Goal: Answer question/provide support

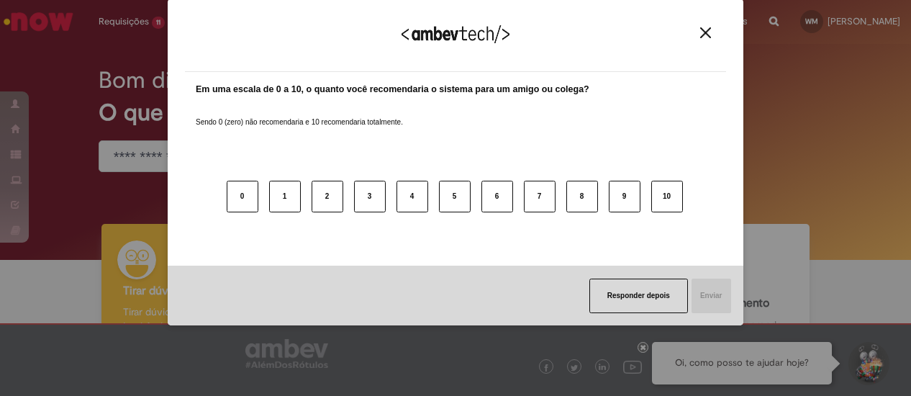
click at [704, 33] on img "Close" at bounding box center [705, 32] width 11 height 11
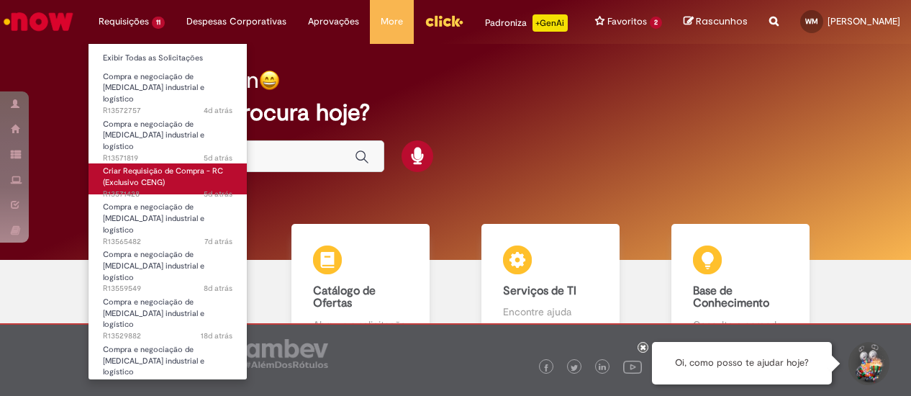
click at [135, 165] on span "Criar Requisição de Compra - RC (Exclusivo CENG)" at bounding box center [163, 176] width 120 height 22
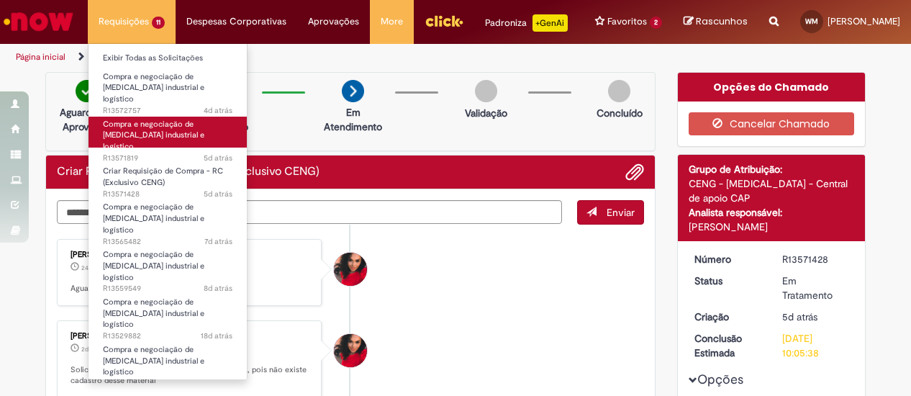
click at [147, 120] on span "Compra e negociação de [MEDICAL_DATA] industrial e logístico" at bounding box center [153, 135] width 101 height 33
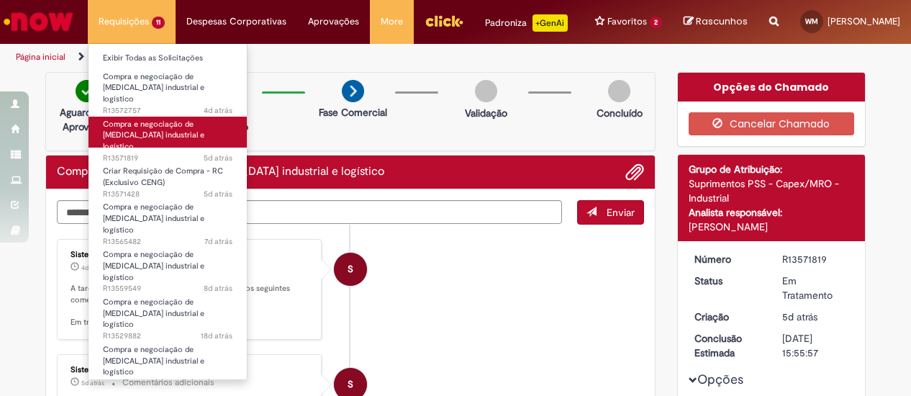
click at [135, 120] on span "Compra e negociação de [MEDICAL_DATA] industrial e logístico" at bounding box center [153, 135] width 101 height 33
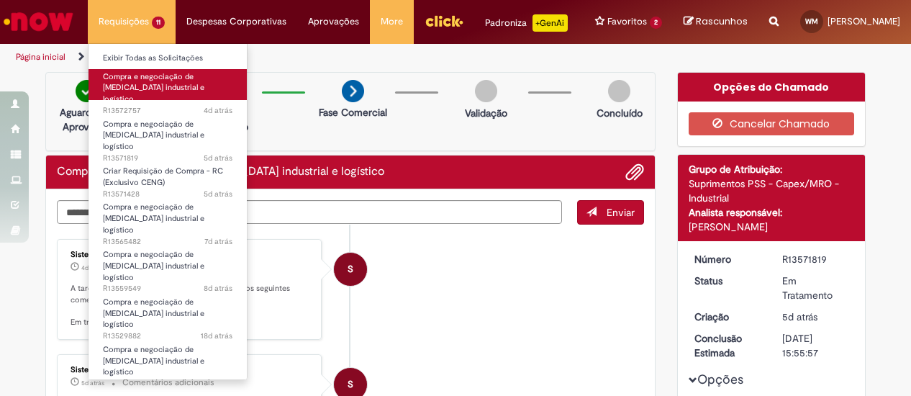
click at [143, 82] on span "Compra e negociação de [MEDICAL_DATA] industrial e logístico" at bounding box center [153, 87] width 101 height 33
click at [150, 81] on span "Compra e negociação de [MEDICAL_DATA] industrial e logístico" at bounding box center [153, 87] width 101 height 33
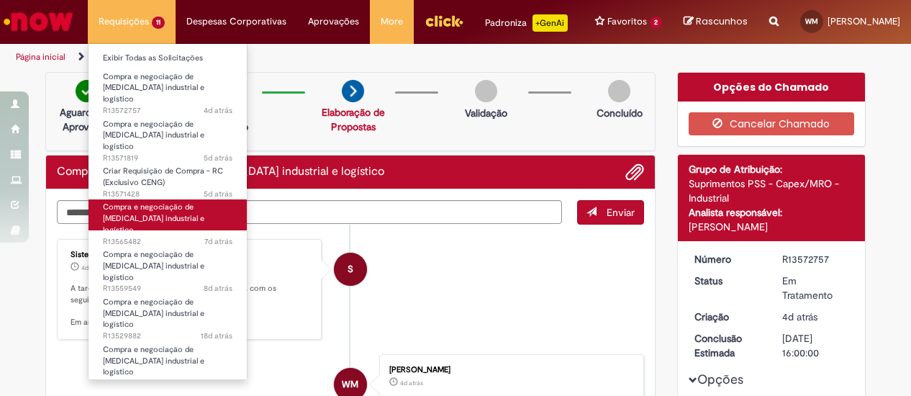
click at [140, 201] on span "Compra e negociação de [MEDICAL_DATA] industrial e logístico" at bounding box center [153, 217] width 101 height 33
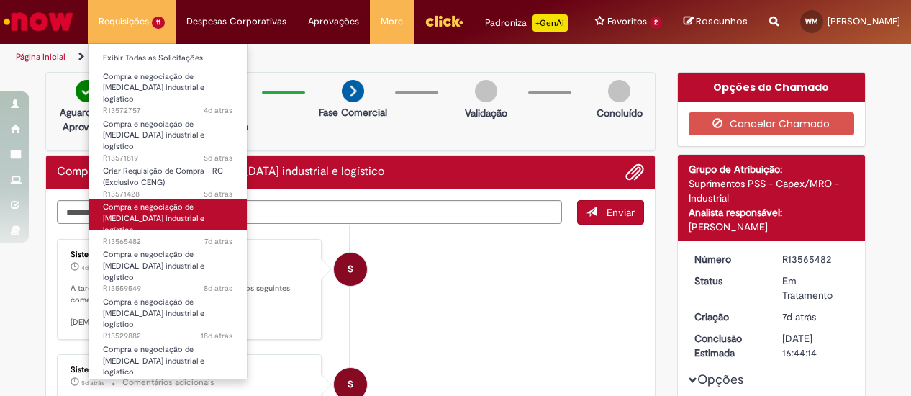
click at [140, 201] on span "Compra e negociação de [MEDICAL_DATA] industrial e logístico" at bounding box center [153, 217] width 101 height 33
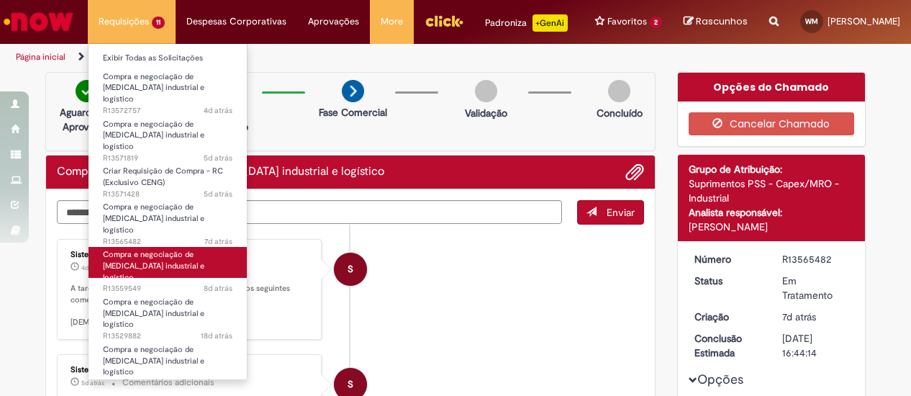
click at [157, 249] on span "Compra e negociação de [MEDICAL_DATA] industrial e logístico" at bounding box center [153, 265] width 101 height 33
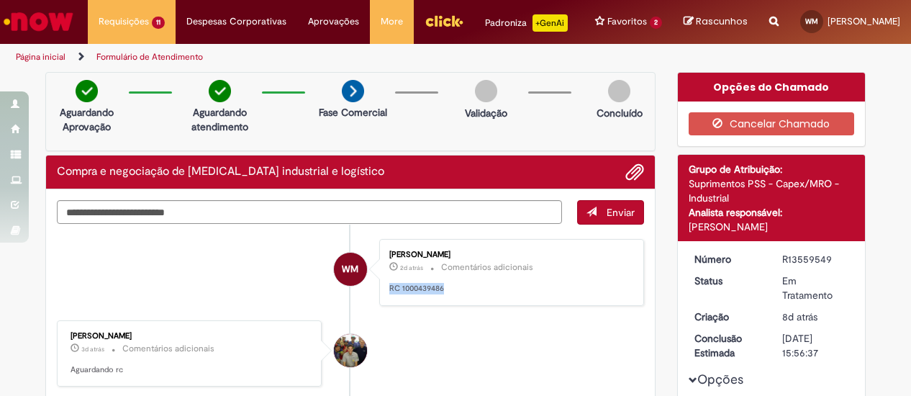
drag, startPoint x: 381, startPoint y: 298, endPoint x: 445, endPoint y: 299, distance: 63.3
click at [445, 299] on div "[PERSON_NAME] 2d atrás 2 dias atrás Comentários adicionais RC 1000439486" at bounding box center [511, 272] width 256 height 58
copy p "RC 1000439486"
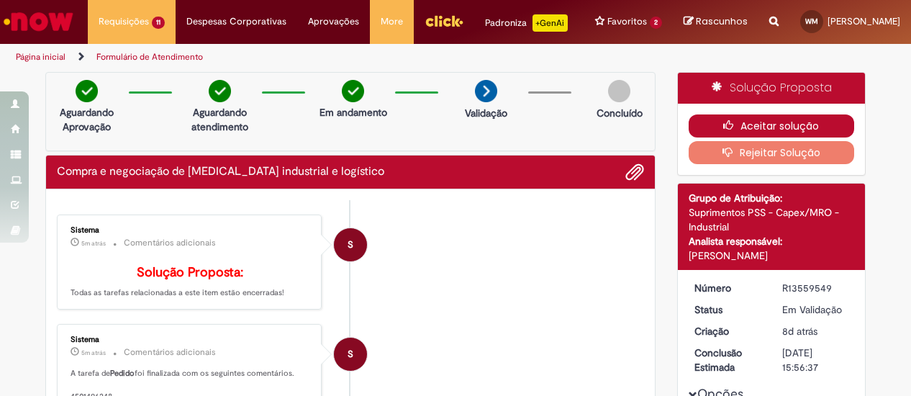
click at [805, 137] on button "Aceitar solução" at bounding box center [772, 125] width 166 height 23
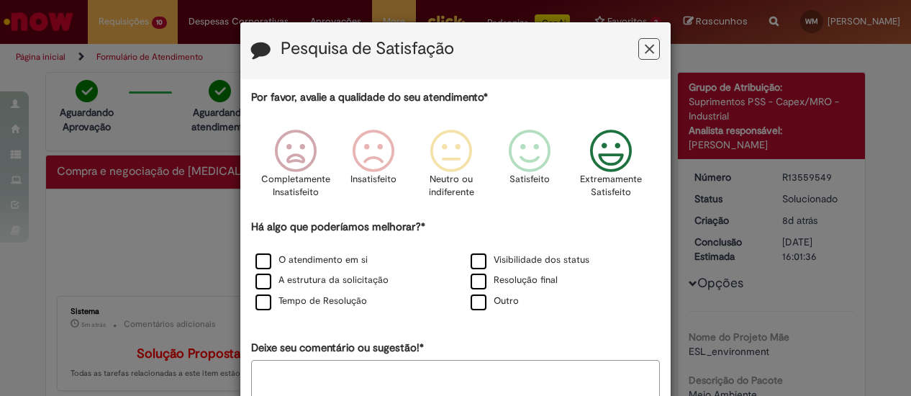
click at [591, 155] on icon "Feedback" at bounding box center [611, 151] width 54 height 43
click at [259, 261] on label "O atendimento em si" at bounding box center [311, 260] width 112 height 14
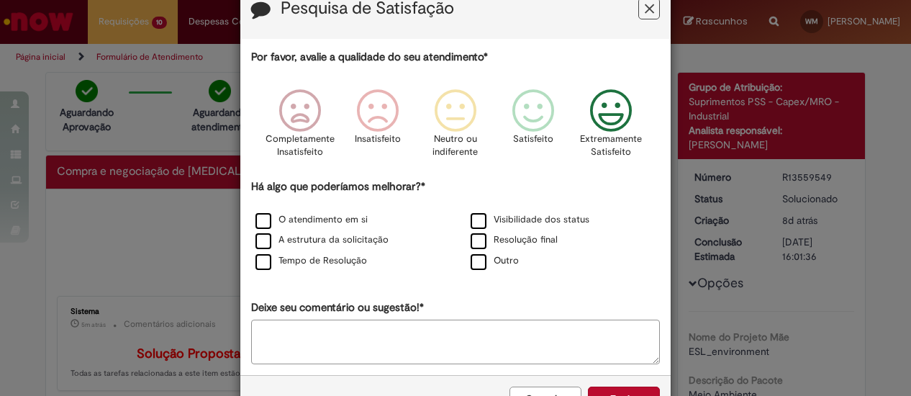
scroll to position [86, 0]
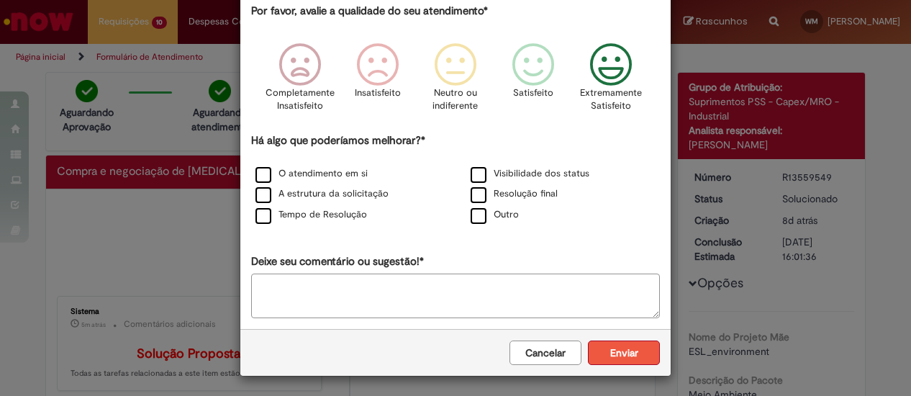
click at [633, 353] on button "Enviar" at bounding box center [624, 352] width 72 height 24
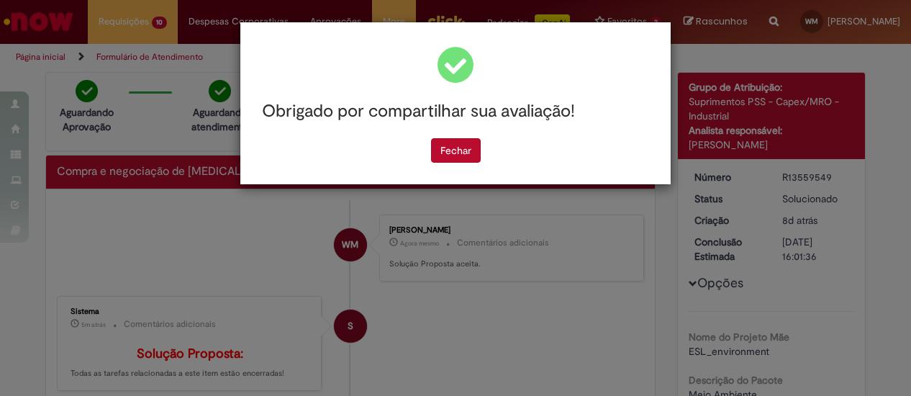
scroll to position [0, 0]
click at [460, 145] on button "Fechar" at bounding box center [456, 150] width 50 height 24
